Goal: Information Seeking & Learning: Learn about a topic

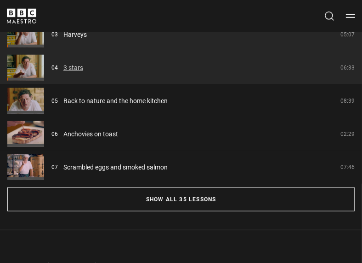
scroll to position [619, 0]
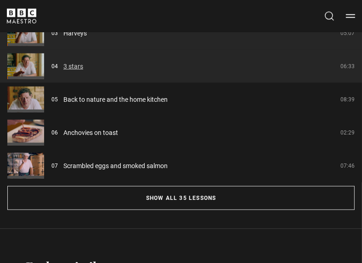
click at [64, 63] on link "3 stars" at bounding box center [73, 67] width 20 height 10
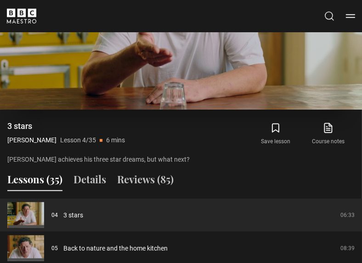
scroll to position [422, 0]
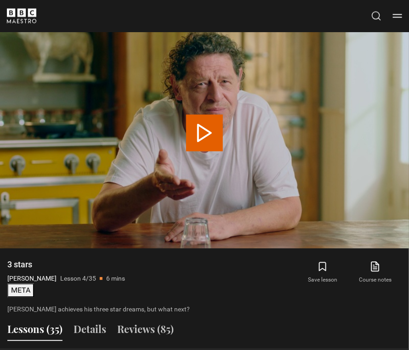
scroll to position [567, 0]
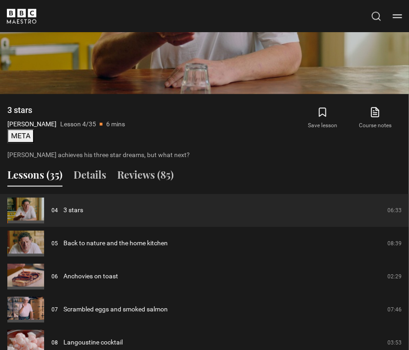
click at [31, 135] on button "META" at bounding box center [20, 136] width 27 height 14
click at [22, 137] on button "META" at bounding box center [20, 136] width 27 height 14
click at [21, 139] on button "META" at bounding box center [20, 136] width 27 height 14
click at [19, 132] on button "META" at bounding box center [20, 136] width 27 height 14
click at [23, 137] on button "META" at bounding box center [20, 136] width 27 height 14
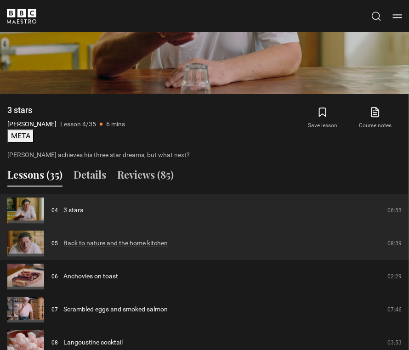
click at [83, 245] on link "Back to nature and the home kitchen" at bounding box center [115, 244] width 104 height 10
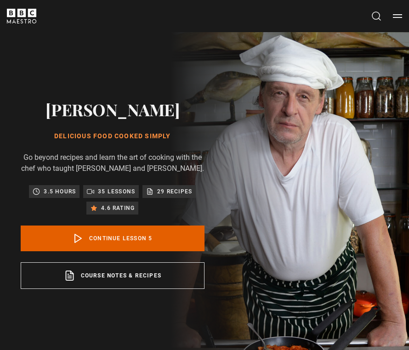
scroll to position [355, 0]
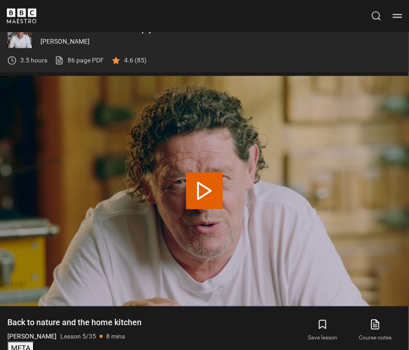
click at [22, 347] on button "META" at bounding box center [20, 349] width 27 height 14
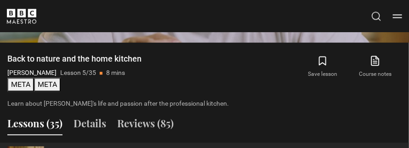
scroll to position [716, 0]
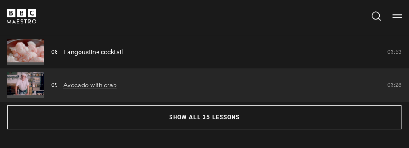
click at [84, 90] on link "Avocado with crab" at bounding box center [89, 85] width 53 height 10
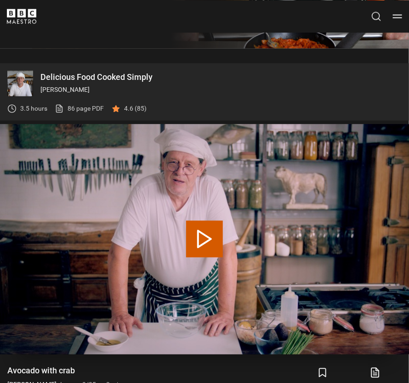
scroll to position [463, 0]
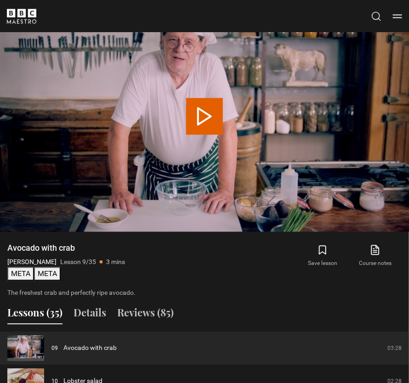
click at [42, 148] on button "META" at bounding box center [47, 274] width 27 height 14
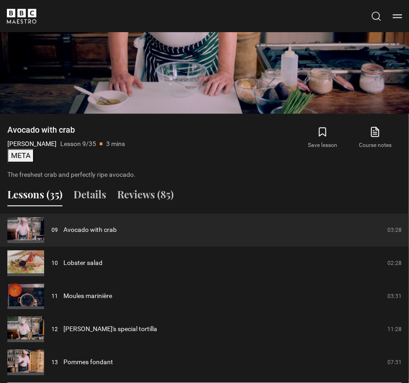
scroll to position [670, 0]
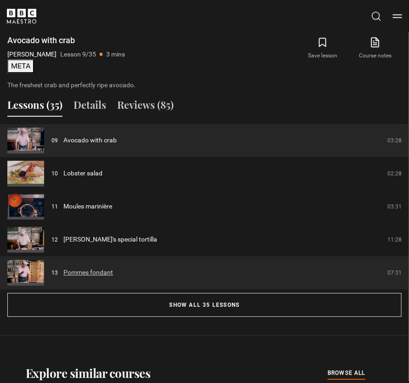
click at [77, 270] on link "Pommes fondant" at bounding box center [88, 273] width 50 height 10
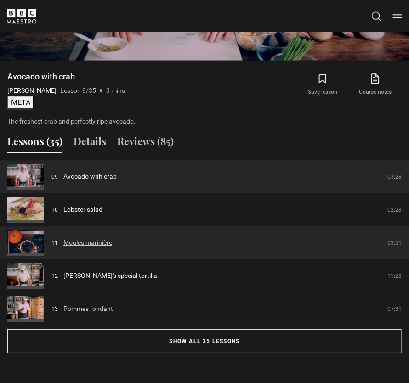
scroll to position [412, 0]
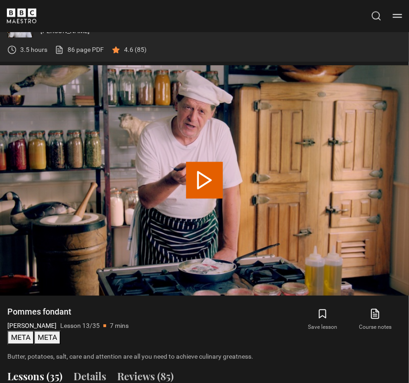
scroll to position [594, 0]
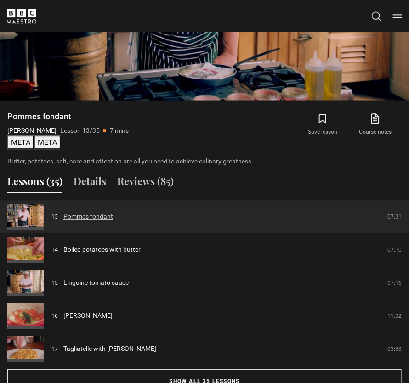
click at [85, 214] on link "Pommes fondant" at bounding box center [88, 217] width 50 height 10
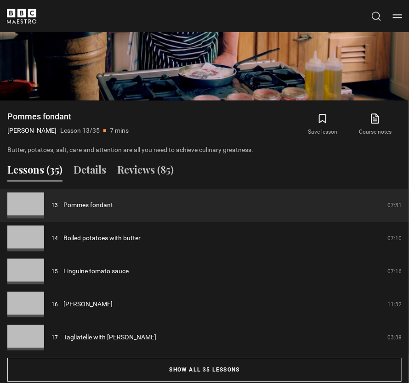
scroll to position [388, 0]
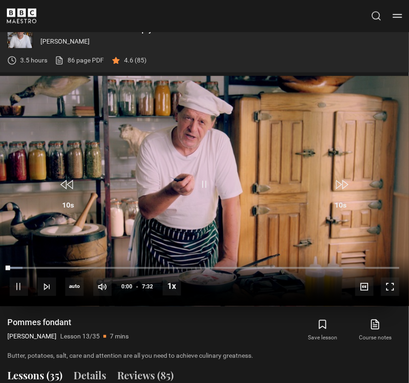
click at [176, 114] on video-js "Video Player is loading. Play Lesson Pommes fondant 10s Skip Back 10 seconds Pa…" at bounding box center [204, 191] width 409 height 230
click at [135, 183] on video-js "Video Player is loading. Play Lesson Pommes fondant 10s Skip Back 10 seconds Pa…" at bounding box center [204, 191] width 409 height 230
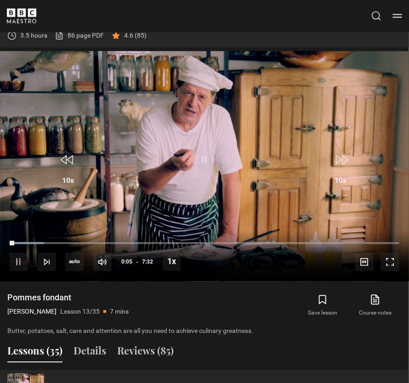
scroll to position [567, 0]
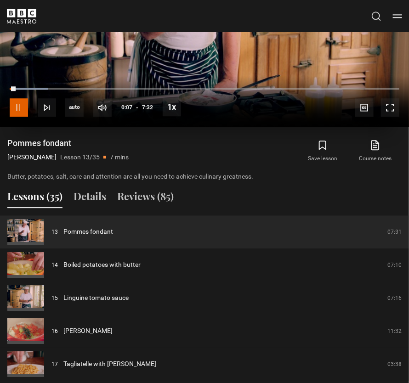
click at [13, 108] on span "Video Player" at bounding box center [19, 107] width 18 height 18
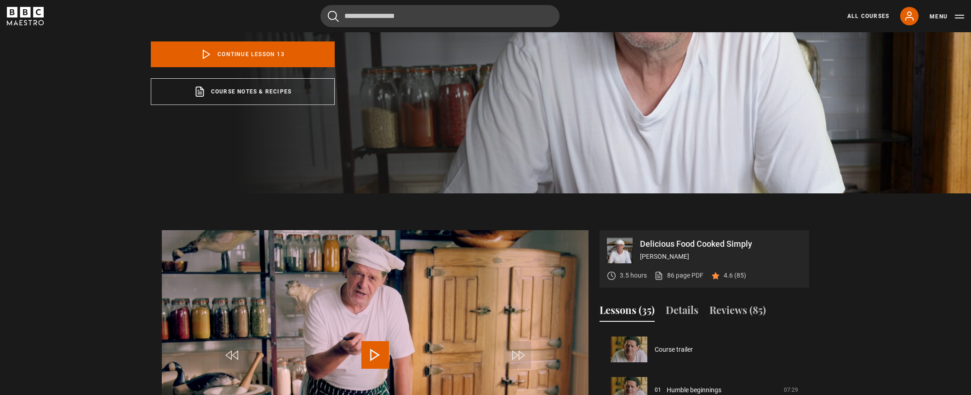
scroll to position [464, 0]
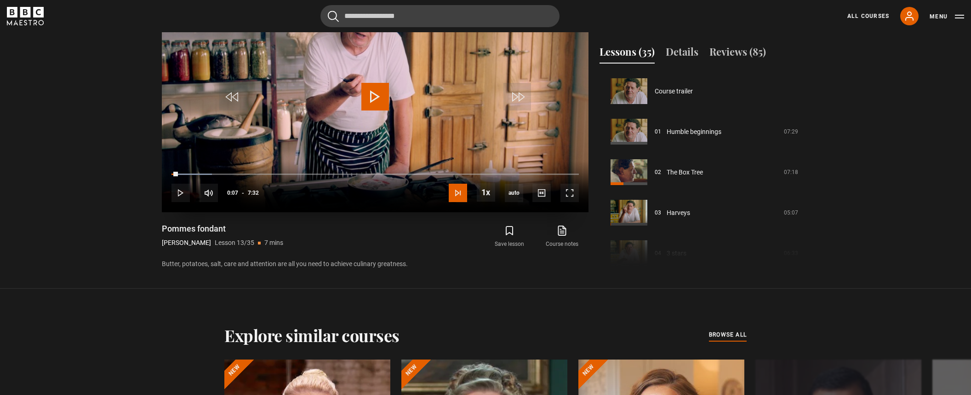
click at [409, 193] on span "Video Player" at bounding box center [458, 192] width 18 height 18
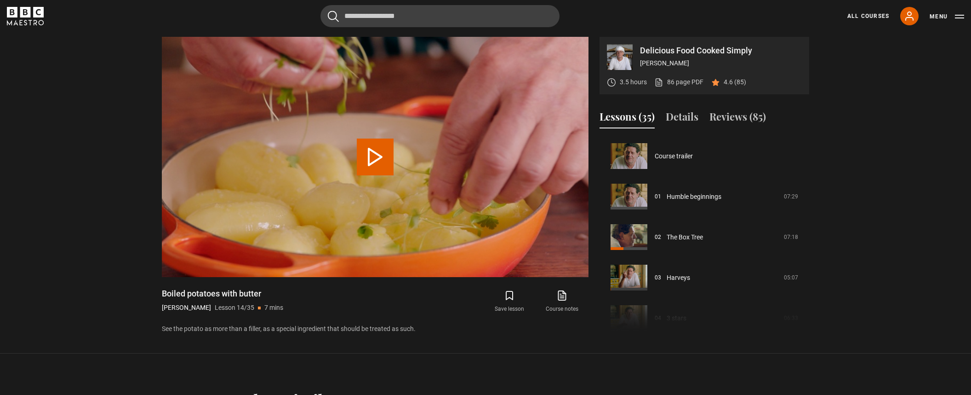
scroll to position [526, 0]
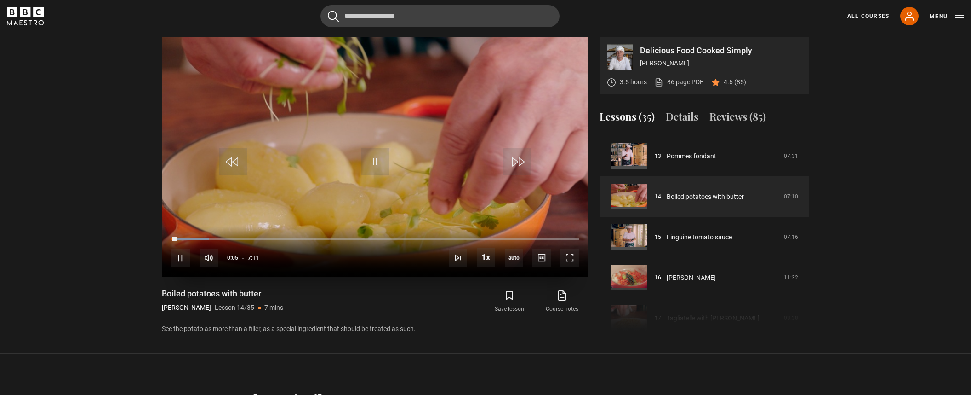
click at [364, 141] on video "Video Player" at bounding box center [375, 157] width 427 height 240
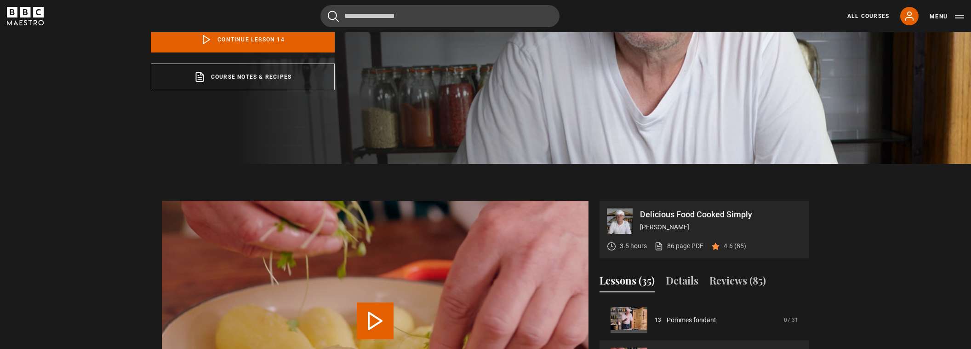
scroll to position [52, 0]
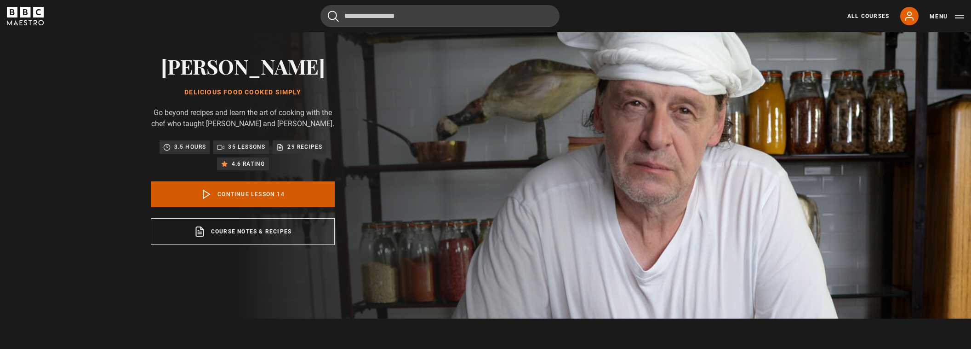
click at [222, 204] on link "Continue lesson 14" at bounding box center [243, 194] width 184 height 26
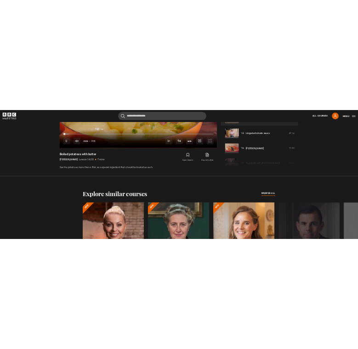
scroll to position [505, 0]
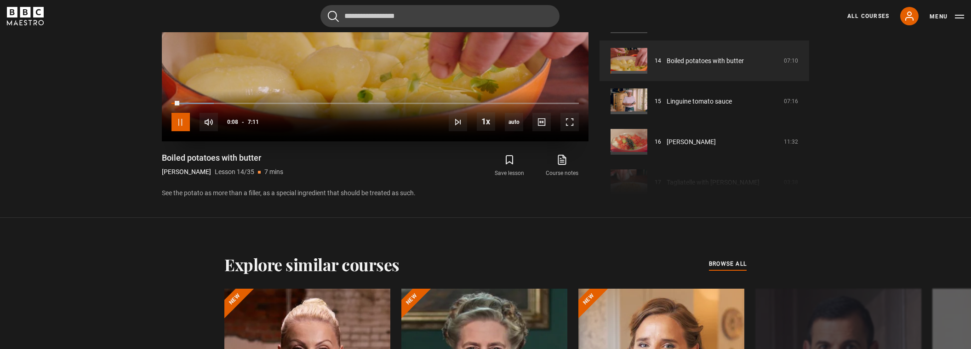
click at [179, 128] on span "Video Player" at bounding box center [181, 122] width 18 height 18
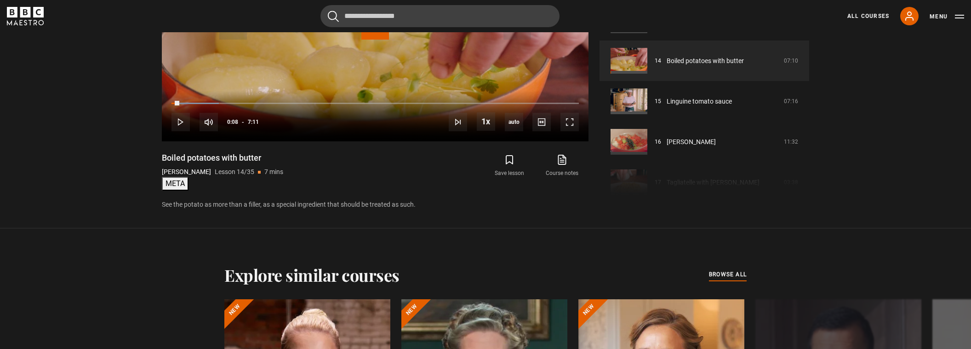
click at [178, 190] on button "META" at bounding box center [175, 184] width 27 height 14
click at [172, 190] on button "META" at bounding box center [175, 184] width 27 height 14
click at [179, 190] on button "META" at bounding box center [175, 184] width 27 height 14
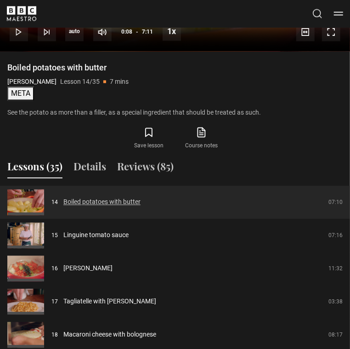
scroll to position [604, 0]
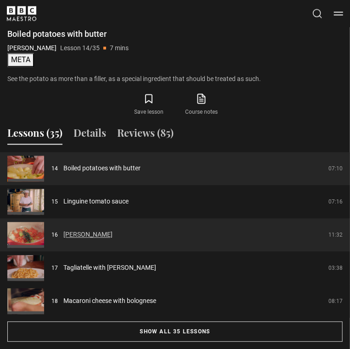
click at [81, 233] on link "[PERSON_NAME]" at bounding box center [87, 235] width 49 height 10
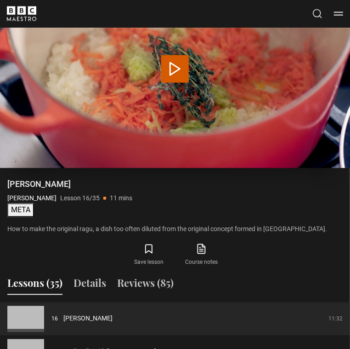
scroll to position [555, 0]
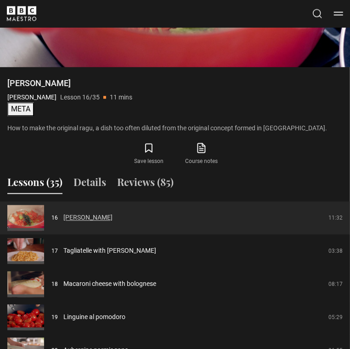
click at [92, 218] on link "[PERSON_NAME]" at bounding box center [87, 218] width 49 height 10
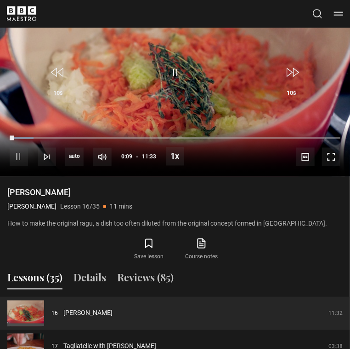
scroll to position [452, 0]
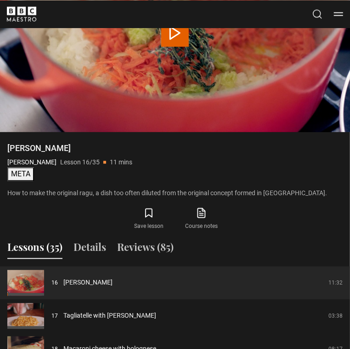
scroll to position [516, 0]
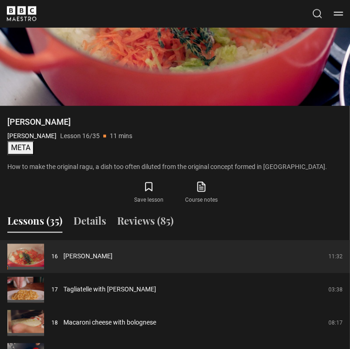
click at [22, 145] on button "META" at bounding box center [20, 148] width 27 height 14
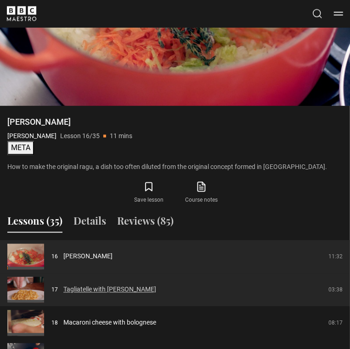
click at [87, 288] on link "Tagliatelle with [PERSON_NAME]" at bounding box center [109, 290] width 93 height 10
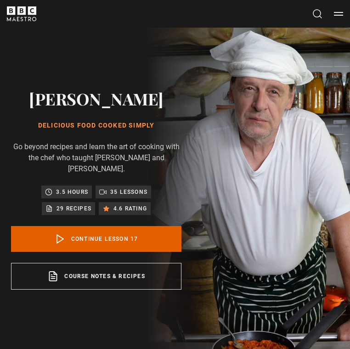
scroll to position [503, 0]
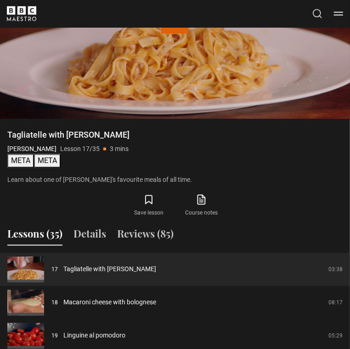
click at [44, 163] on button "META" at bounding box center [47, 161] width 27 height 14
click at [45, 161] on button "META" at bounding box center [47, 161] width 27 height 14
click at [99, 268] on link "Tagliatelle with [PERSON_NAME]" at bounding box center [109, 269] width 93 height 10
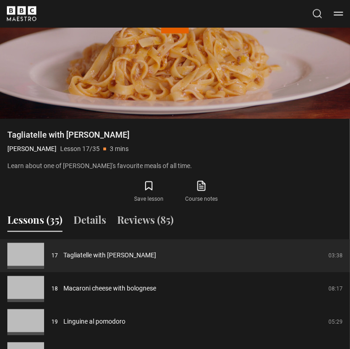
scroll to position [348, 0]
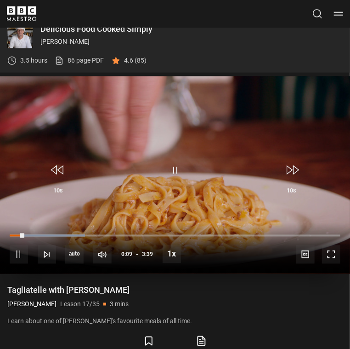
click at [123, 145] on video-js "Video Player is loading. Play Lesson Tagliatelle with ragu bolognese 10s Skip B…" at bounding box center [175, 174] width 350 height 197
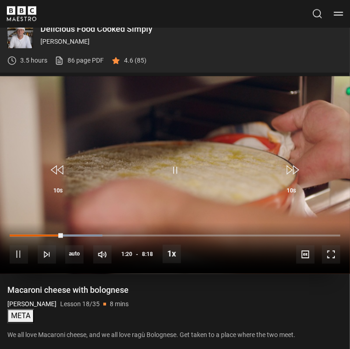
scroll to position [503, 0]
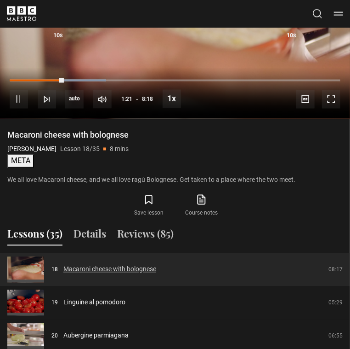
click at [75, 266] on link "Macaroni cheese with bolognese" at bounding box center [109, 269] width 93 height 10
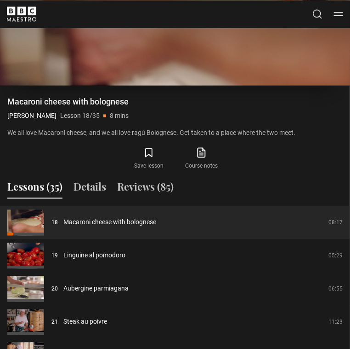
scroll to position [555, 0]
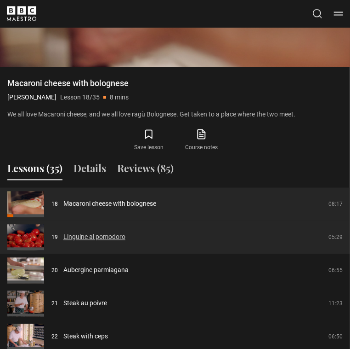
click at [88, 236] on link "Linguine al pomodoro" at bounding box center [94, 237] width 62 height 10
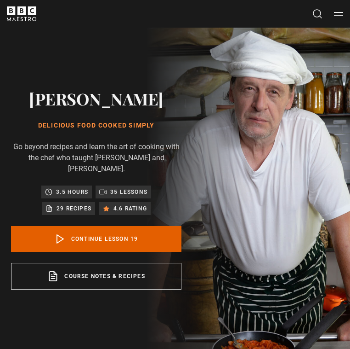
scroll to position [503, 0]
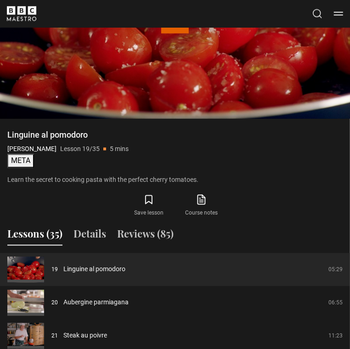
click at [26, 159] on button "META" at bounding box center [20, 161] width 27 height 14
click at [16, 160] on button "META" at bounding box center [20, 161] width 27 height 14
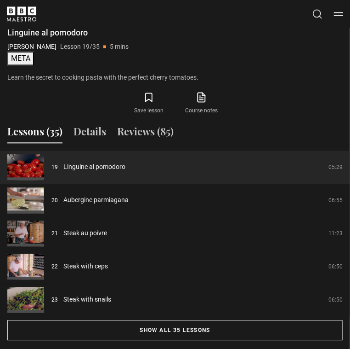
scroll to position [606, 0]
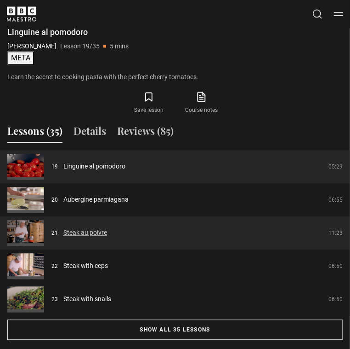
click at [76, 234] on link "Steak au poivre" at bounding box center [85, 233] width 44 height 10
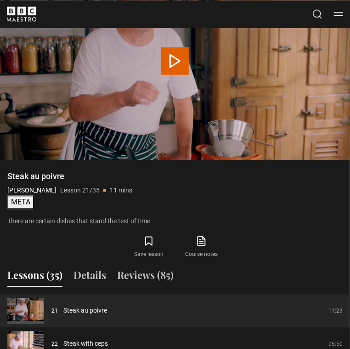
scroll to position [503, 0]
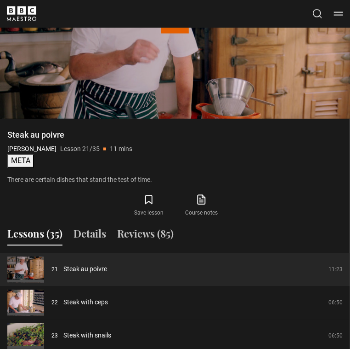
click at [21, 160] on button "META" at bounding box center [20, 161] width 27 height 14
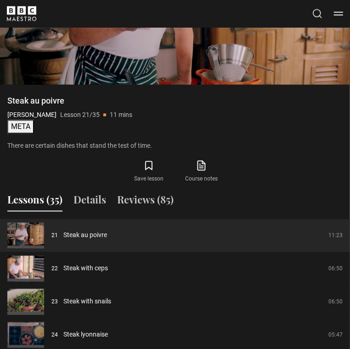
scroll to position [555, 0]
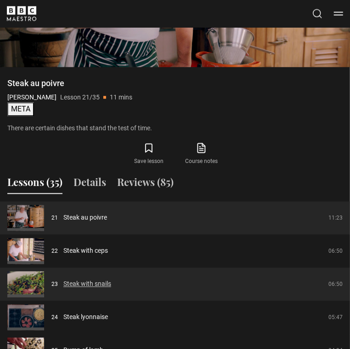
click at [80, 280] on link "Steak with snails" at bounding box center [87, 284] width 48 height 10
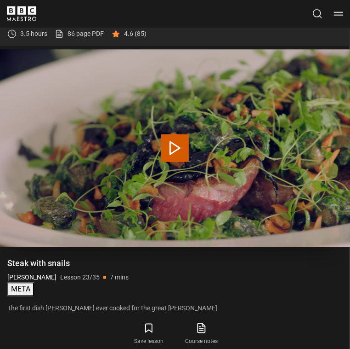
scroll to position [400, 0]
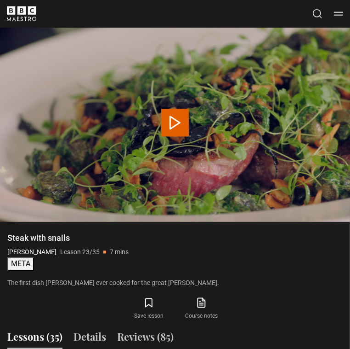
click at [17, 266] on button "META" at bounding box center [20, 264] width 27 height 14
click at [23, 262] on button "META" at bounding box center [20, 264] width 27 height 14
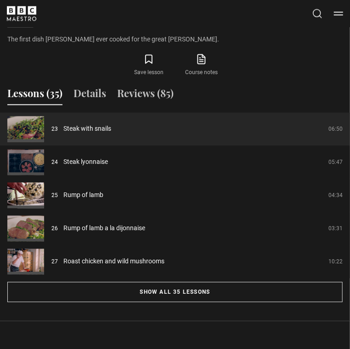
scroll to position [606, 0]
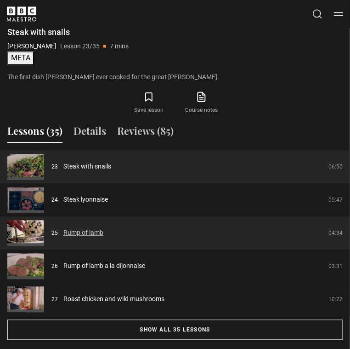
click at [77, 235] on link "Rump of lamb" at bounding box center [83, 233] width 40 height 10
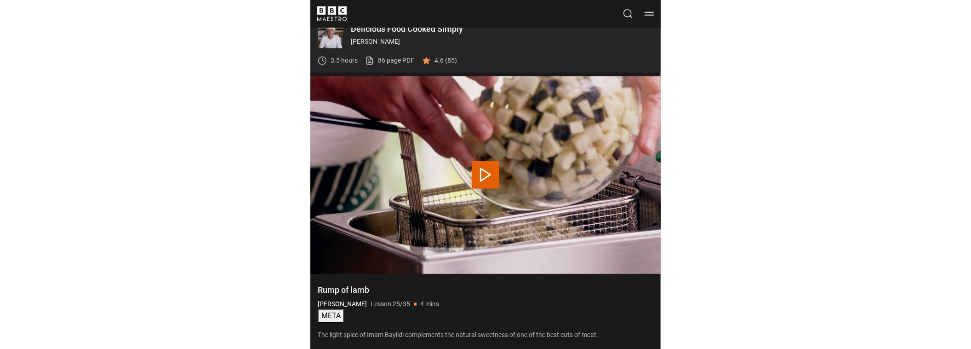
scroll to position [348, 0]
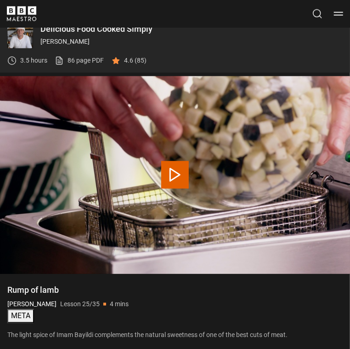
click at [17, 315] on button "META" at bounding box center [20, 316] width 27 height 14
